Goal: Transaction & Acquisition: Subscribe to service/newsletter

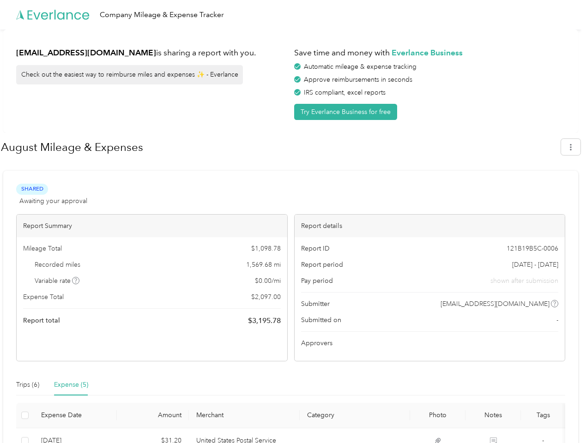
click at [295, 222] on div "Report details" at bounding box center [430, 226] width 271 height 23
click at [293, 15] on div "Company Mileage & Expense Tracker" at bounding box center [290, 15] width 581 height 30
click at [347, 112] on button "Try Everlance Business for free" at bounding box center [345, 112] width 103 height 16
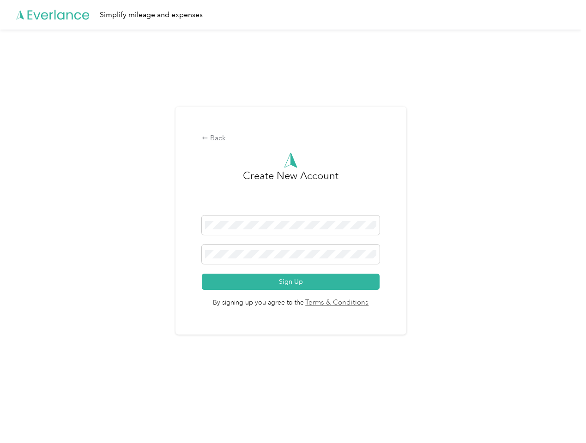
click at [280, 147] on div "Back Create New Account Sign Up By signing up you agree to the Terms & Conditio…" at bounding box center [290, 221] width 231 height 229
click at [575, 147] on div "Back Create New Account Sign Up By signing up you agree to the Terms & Conditio…" at bounding box center [290, 225] width 581 height 390
click at [76, 281] on div "Back Create New Account Sign Up By signing up you agree to the Terms & Conditio…" at bounding box center [290, 225] width 581 height 390
click at [364, 304] on link "Terms & Conditions" at bounding box center [336, 303] width 65 height 11
click at [28, 385] on div "Back Create New Account Sign Up By signing up you agree to the Terms & Conditio…" at bounding box center [290, 225] width 581 height 390
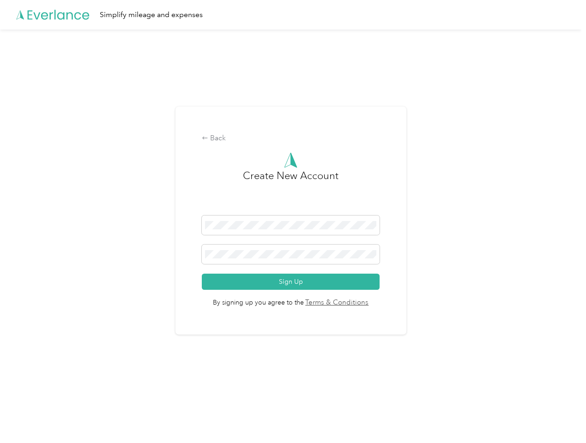
click at [71, 385] on div "Back Create New Account Sign Up By signing up you agree to the Terms & Conditio…" at bounding box center [290, 225] width 581 height 390
click at [24, 416] on div "Back Create New Account Sign Up By signing up you agree to the Terms & Conditio…" at bounding box center [290, 225] width 581 height 390
